Goal: Information Seeking & Learning: Learn about a topic

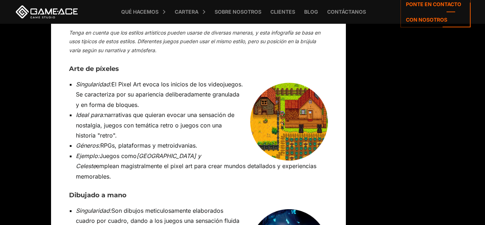
scroll to position [2607, 0]
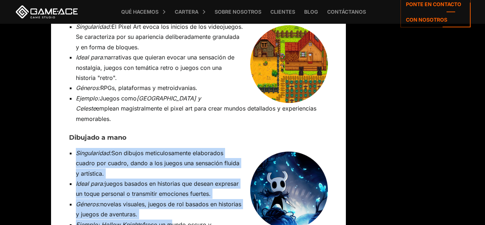
drag, startPoint x: 73, startPoint y: 62, endPoint x: 170, endPoint y: 135, distance: 121.3
click at [170, 148] on ul "Singularidad: Son dibujos meticulosamente elaborados cuadro por cuadro, dando a…" at bounding box center [198, 194] width 259 height 92
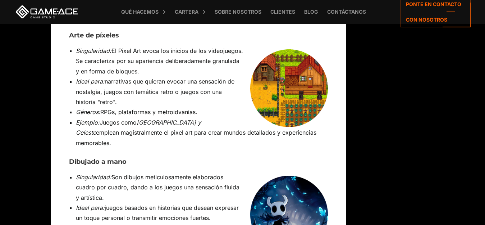
scroll to position [2597, 0]
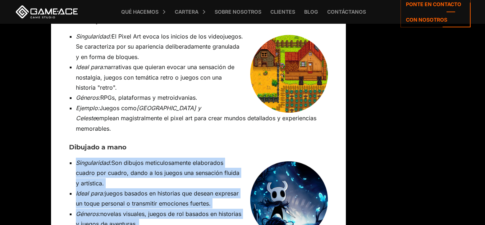
drag, startPoint x: 76, startPoint y: 73, endPoint x: 187, endPoint y: 151, distance: 135.6
click at [187, 158] on ul "Singularidad: Son dibujos meticulosamente elaborados cuadro por cuadro, dando a…" at bounding box center [198, 204] width 259 height 92
drag, startPoint x: 246, startPoint y: 173, endPoint x: 238, endPoint y: 158, distance: 17.4
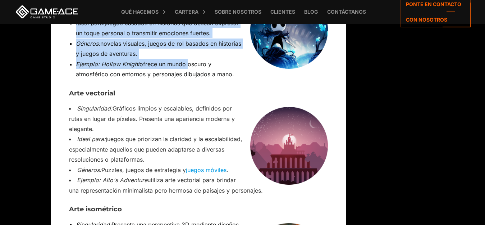
scroll to position [2796, 0]
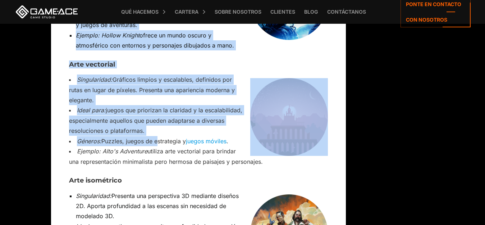
drag, startPoint x: 77, startPoint y: 73, endPoint x: 158, endPoint y: 52, distance: 83.1
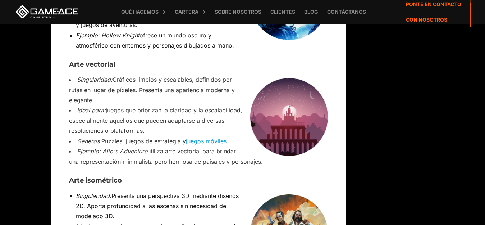
click at [293, 177] on h3 "Arte isométrico" at bounding box center [198, 180] width 259 height 7
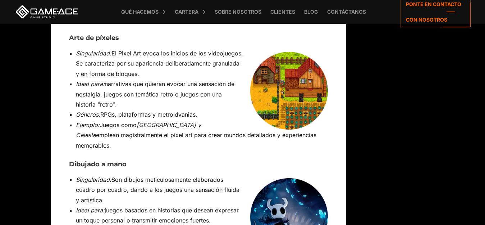
scroll to position [2537, 0]
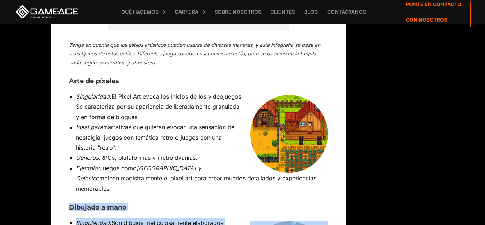
drag, startPoint x: 66, startPoint y: 121, endPoint x: 109, endPoint y: 167, distance: 63.1
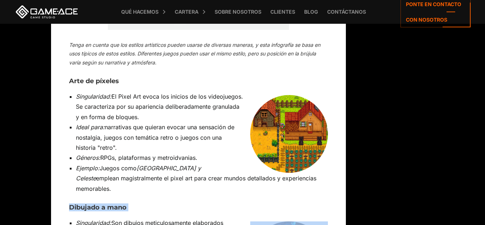
drag, startPoint x: 69, startPoint y: 118, endPoint x: 119, endPoint y: 119, distance: 50.0
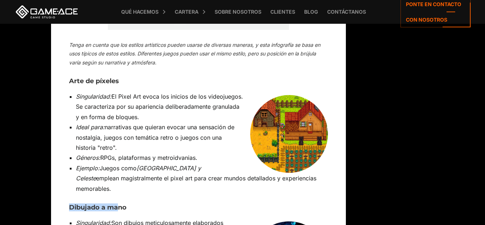
click at [119, 203] on font "Dibujado a mano" at bounding box center [98, 207] width 58 height 8
click at [167, 204] on h3 "Dibujado a mano" at bounding box center [198, 207] width 259 height 7
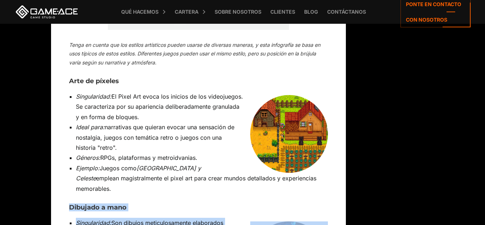
drag, startPoint x: 69, startPoint y: 118, endPoint x: 130, endPoint y: 169, distance: 79.1
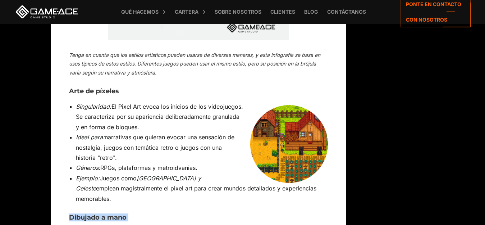
scroll to position [2513, 0]
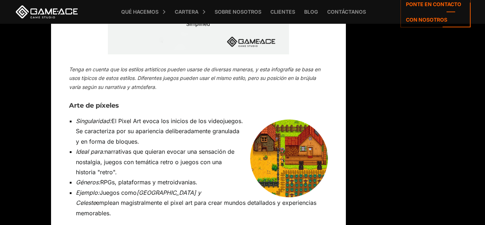
drag, startPoint x: 70, startPoint y: 143, endPoint x: 90, endPoint y: 207, distance: 66.6
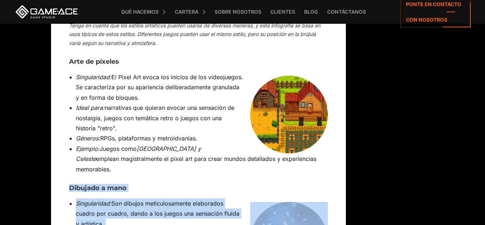
scroll to position [2587, 0]
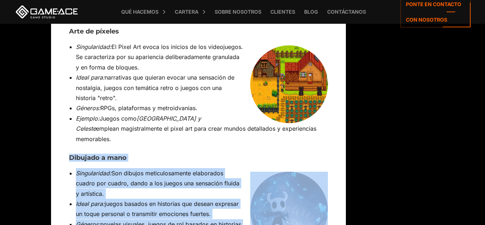
drag, startPoint x: 70, startPoint y: 146, endPoint x: 243, endPoint y: 166, distance: 173.8
click at [266, 172] on img at bounding box center [289, 211] width 78 height 78
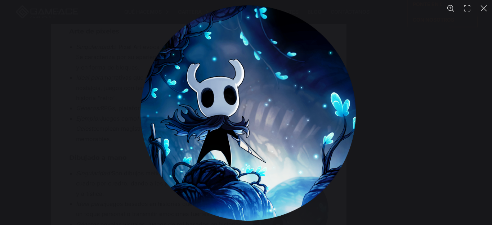
click at [264, 135] on img "You can close this modal content with the ESC key" at bounding box center [247, 112] width 215 height 215
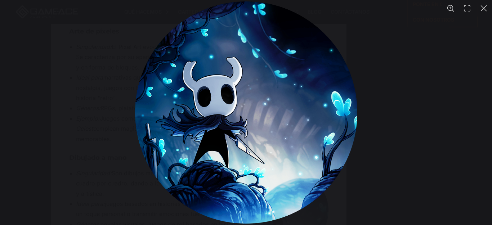
click at [264, 135] on img "You can close this modal content with the ESC key" at bounding box center [246, 112] width 222 height 222
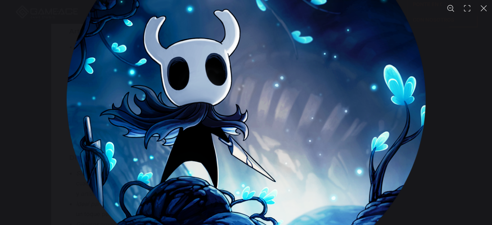
click at [264, 135] on img "You can close this modal content with the ESC key" at bounding box center [246, 99] width 358 height 358
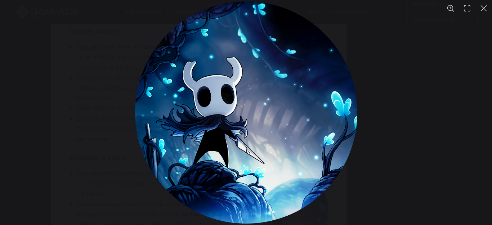
click at [264, 135] on img "You can close this modal content with the ESC key" at bounding box center [246, 112] width 222 height 222
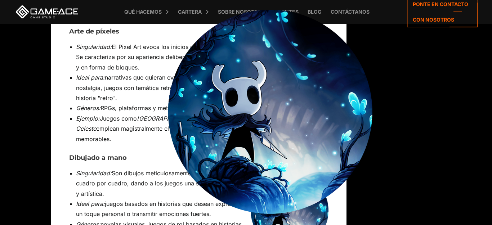
click at [69, 168] on link at bounding box center [69, 168] width 0 height 0
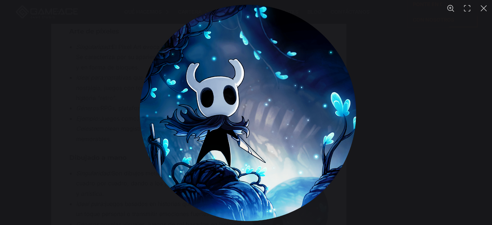
click at [261, 131] on img "You can close this modal content with the ESC key" at bounding box center [247, 113] width 216 height 216
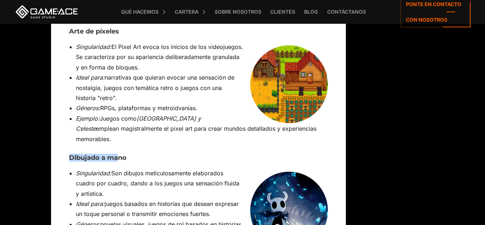
drag, startPoint x: 69, startPoint y: 68, endPoint x: 119, endPoint y: 71, distance: 50.8
click at [119, 154] on font "Dibujado a mano" at bounding box center [98, 158] width 58 height 8
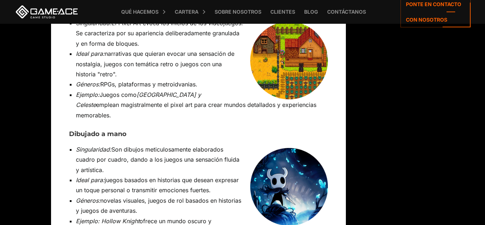
scroll to position [2582, 0]
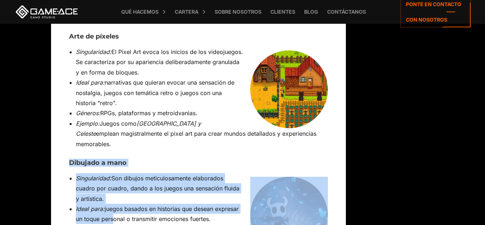
drag, startPoint x: 69, startPoint y: 73, endPoint x: 113, endPoint y: 132, distance: 73.6
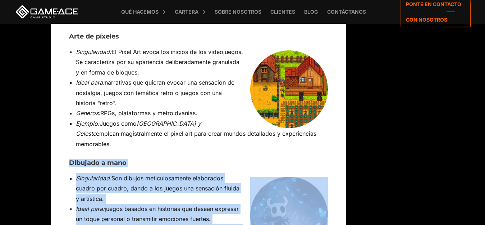
drag, startPoint x: 68, startPoint y: 74, endPoint x: 181, endPoint y: 168, distance: 146.7
drag, startPoint x: 70, startPoint y: 74, endPoint x: 153, endPoint y: 175, distance: 130.4
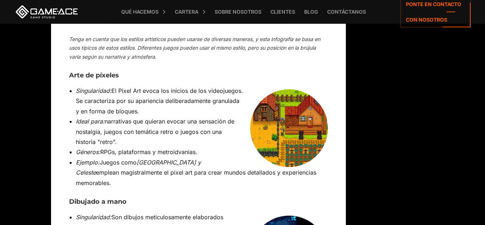
scroll to position [2557, 0]
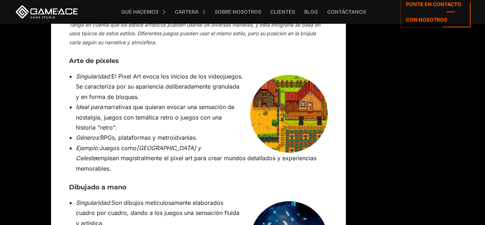
drag, startPoint x: 69, startPoint y: 99, endPoint x: 173, endPoint y: 188, distance: 136.0
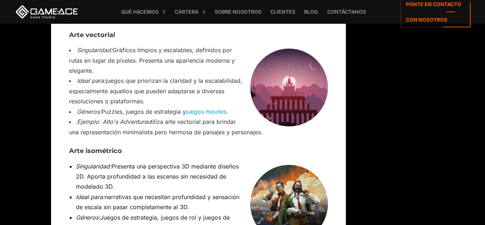
scroll to position [2883, 0]
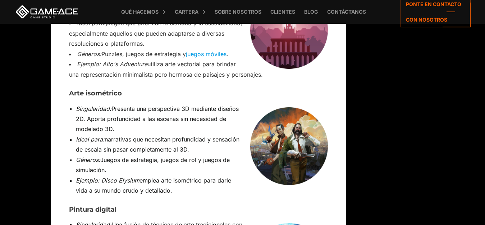
drag, startPoint x: 60, startPoint y: 92, endPoint x: 37, endPoint y: 81, distance: 25.0
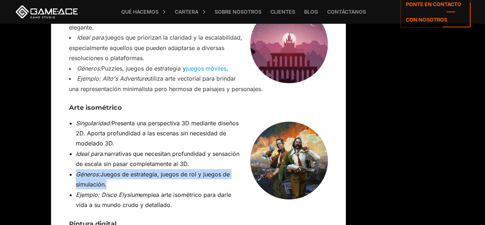
scroll to position [2826, 0]
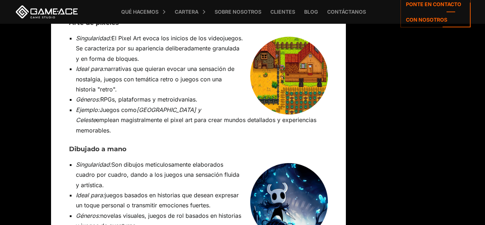
scroll to position [2581, 0]
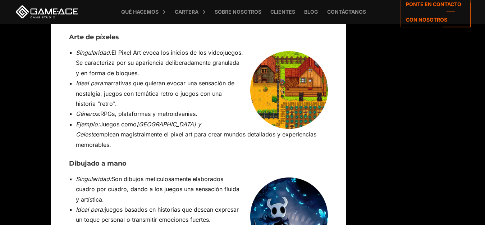
drag, startPoint x: 69, startPoint y: 69, endPoint x: 50, endPoint y: 65, distance: 20.0
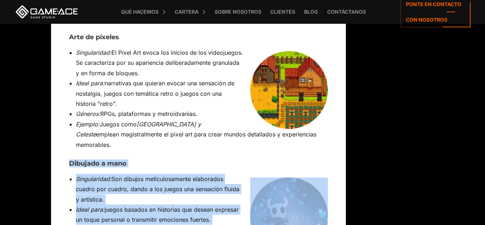
drag, startPoint x: 70, startPoint y: 77, endPoint x: 148, endPoint y: 190, distance: 137.6
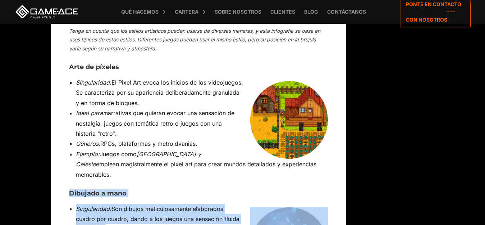
scroll to position [2553, 0]
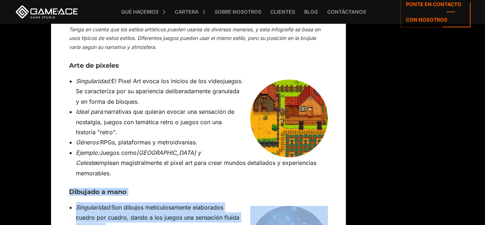
drag, startPoint x: 71, startPoint y: 107, endPoint x: 140, endPoint y: 198, distance: 113.3
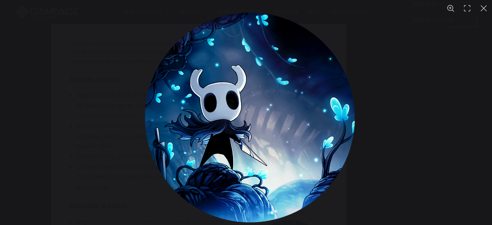
click at [291, 110] on img "You can close this modal content with the ESC key" at bounding box center [250, 118] width 210 height 210
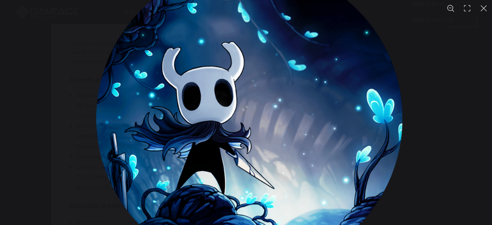
click at [291, 110] on img "You can close this modal content with the ESC key" at bounding box center [249, 118] width 306 height 306
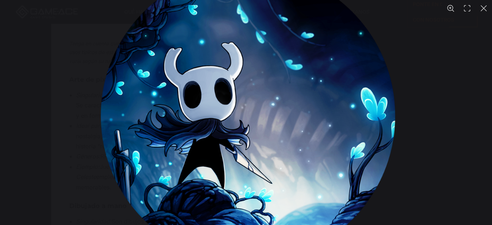
click at [291, 110] on img "You can close this modal content with the ESC key" at bounding box center [247, 116] width 294 height 294
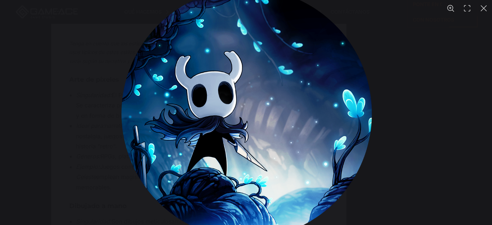
click at [291, 110] on img "You can close this modal content with the ESC key" at bounding box center [246, 113] width 250 height 250
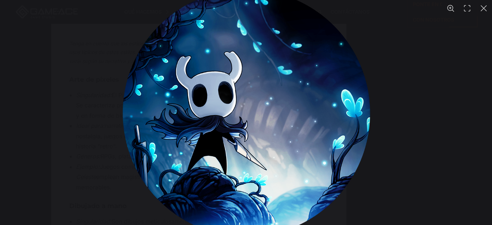
click at [291, 110] on img "You can close this modal content with the ESC key" at bounding box center [245, 113] width 247 height 247
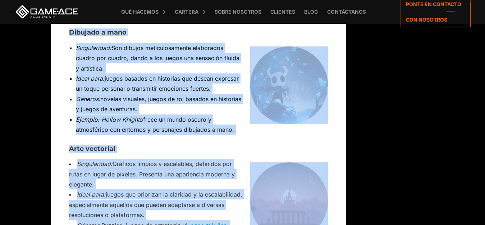
scroll to position [2858, 0]
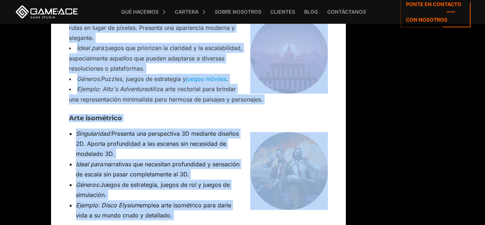
drag, startPoint x: 63, startPoint y: 113, endPoint x: 195, endPoint y: 136, distance: 134.1
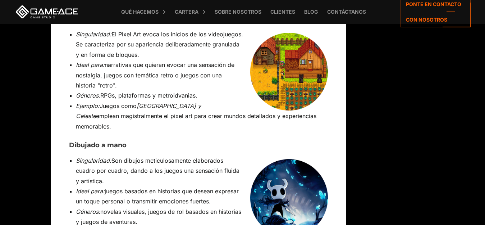
scroll to position [2556, 0]
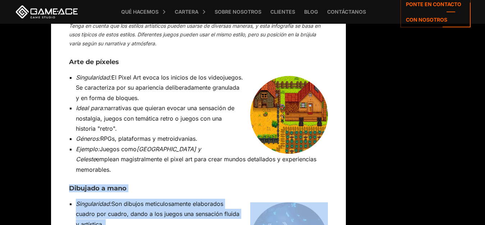
drag, startPoint x: 70, startPoint y: 101, endPoint x: 102, endPoint y: 166, distance: 71.8
drag, startPoint x: 39, startPoint y: 87, endPoint x: 27, endPoint y: 102, distance: 18.7
drag, startPoint x: 70, startPoint y: 103, endPoint x: 190, endPoint y: 196, distance: 152.1
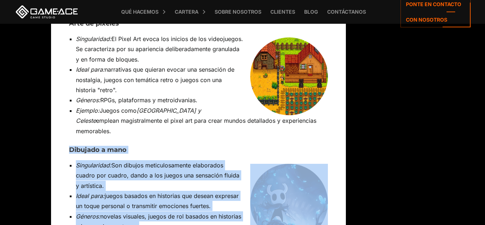
scroll to position [2604, 0]
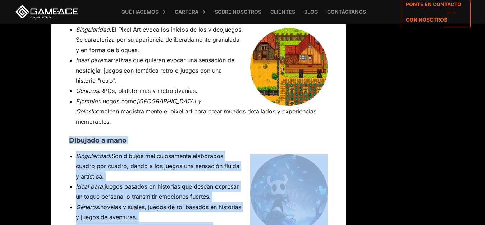
drag, startPoint x: 70, startPoint y: 100, endPoint x: 236, endPoint y: 151, distance: 173.3
click at [205, 202] on li "Géneros: novelas visuales, juegos de rol basados ​​en historias y juegos de ave…" at bounding box center [202, 212] width 252 height 21
